Goal: Transaction & Acquisition: Purchase product/service

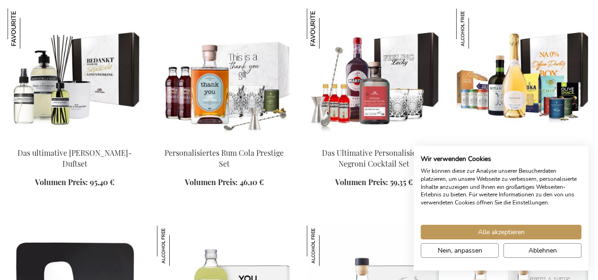
scroll to position [1129, 0]
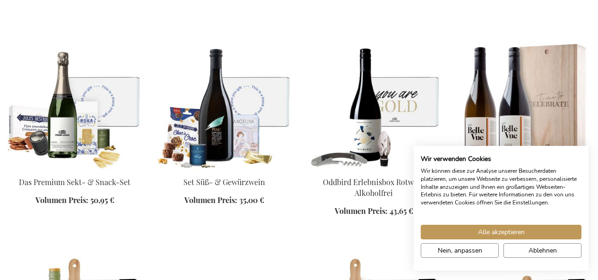
scroll to position [2037, 0]
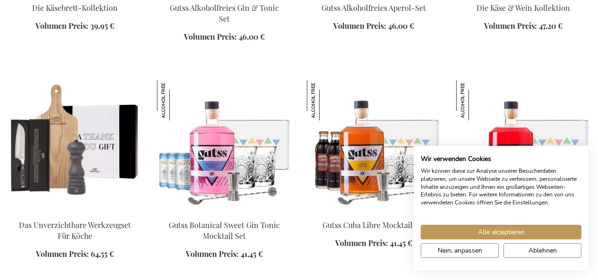
scroll to position [2256, 0]
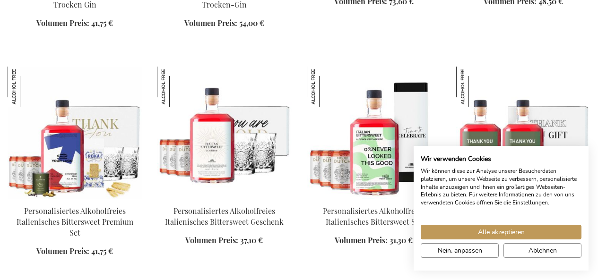
scroll to position [1269, 0]
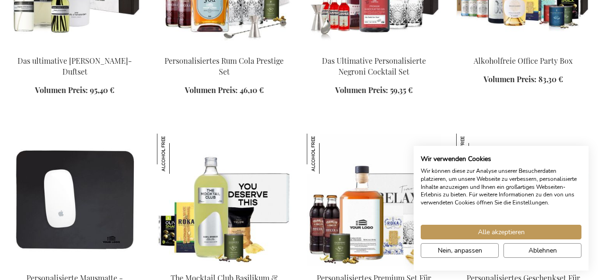
scroll to position [1242, 0]
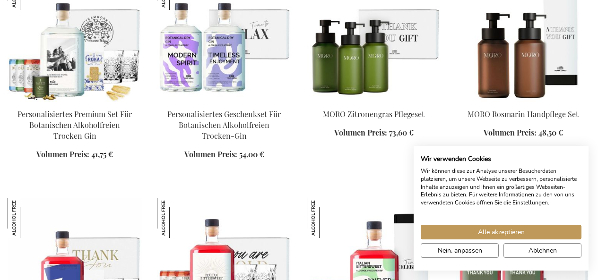
scroll to position [1596, 0]
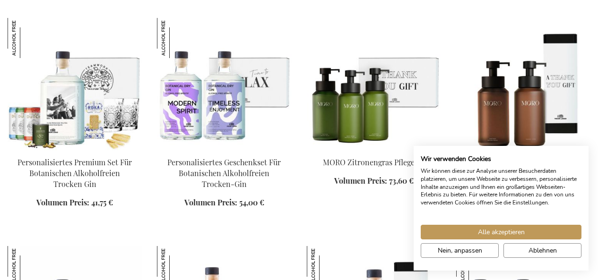
scroll to position [1109, 0]
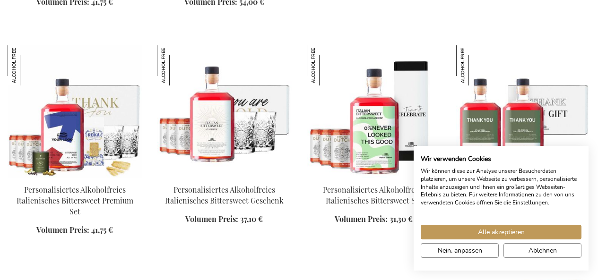
scroll to position [1287, 0]
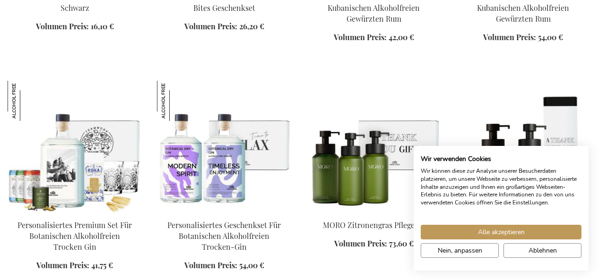
scroll to position [1033, 0]
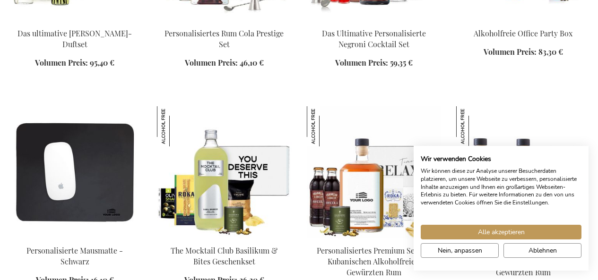
scroll to position [1234, 0]
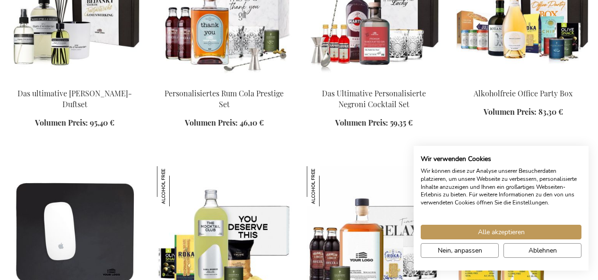
scroll to position [1123, 0]
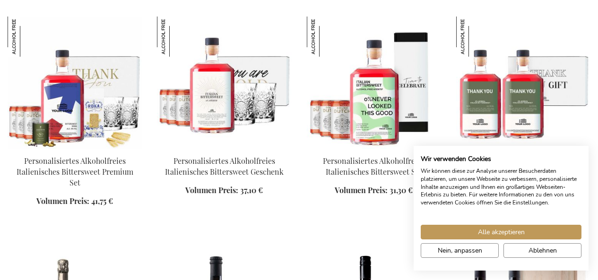
scroll to position [1717, 0]
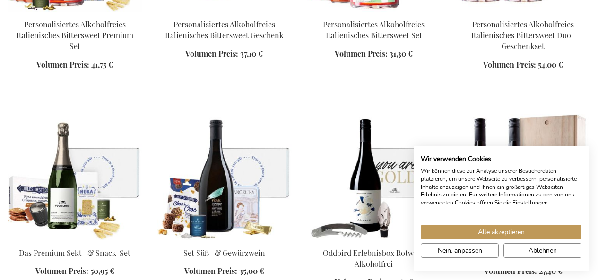
click at [47, 170] on img at bounding box center [75, 174] width 134 height 132
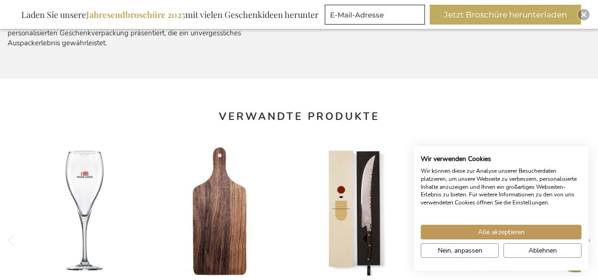
scroll to position [465, 0]
